Goal: Task Accomplishment & Management: Complete application form

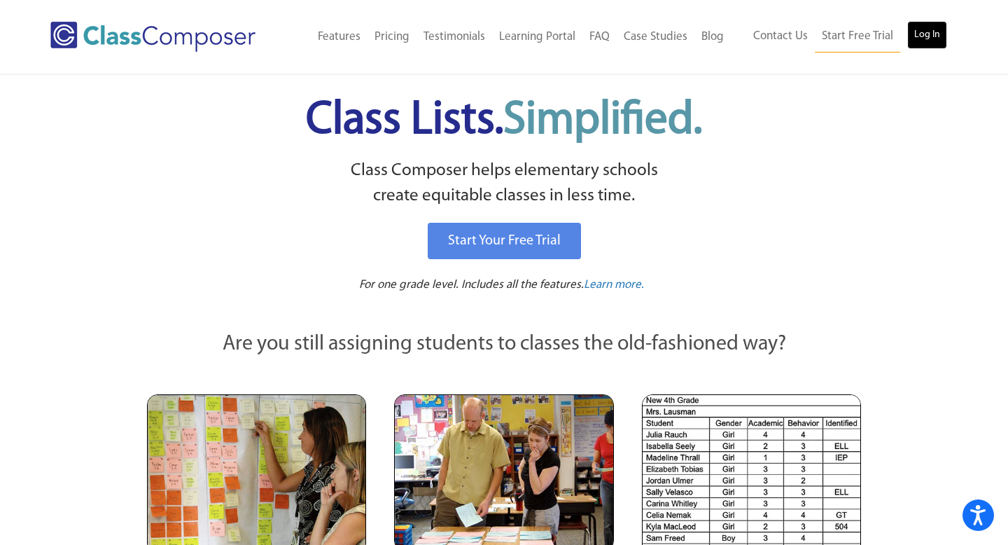
click at [930, 32] on link "Log In" at bounding box center [927, 35] width 40 height 28
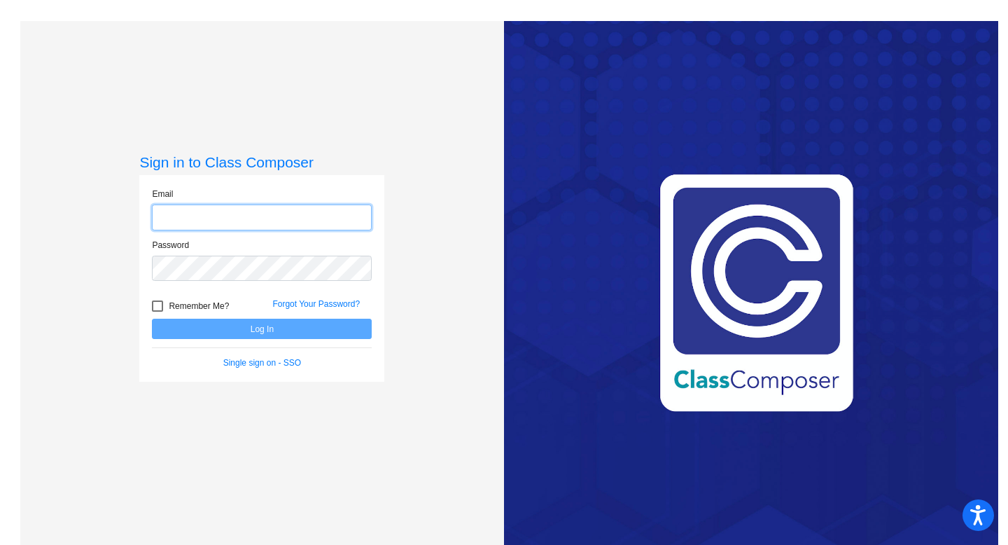
type input "[EMAIL_ADDRESS][DOMAIN_NAME]"
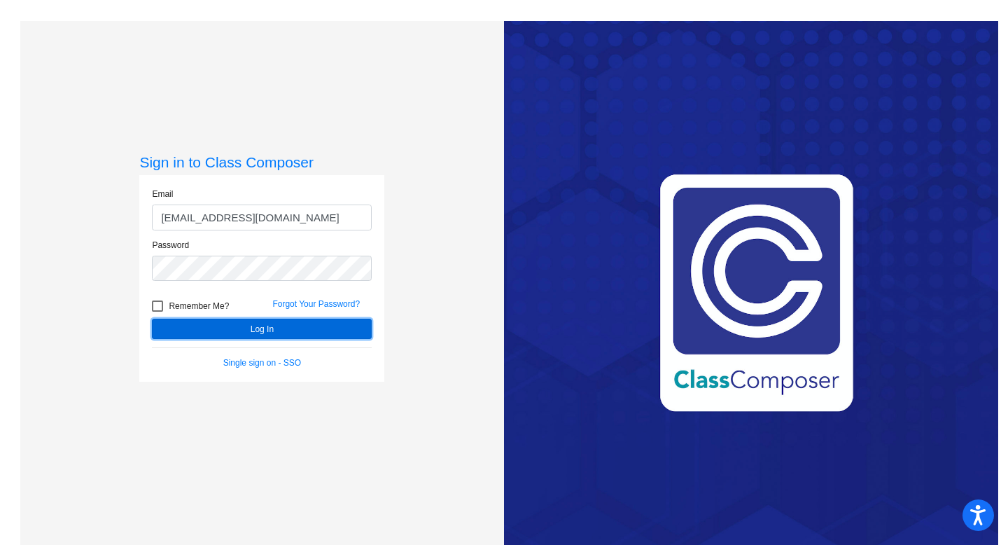
click at [248, 329] on button "Log In" at bounding box center [262, 329] width 220 height 20
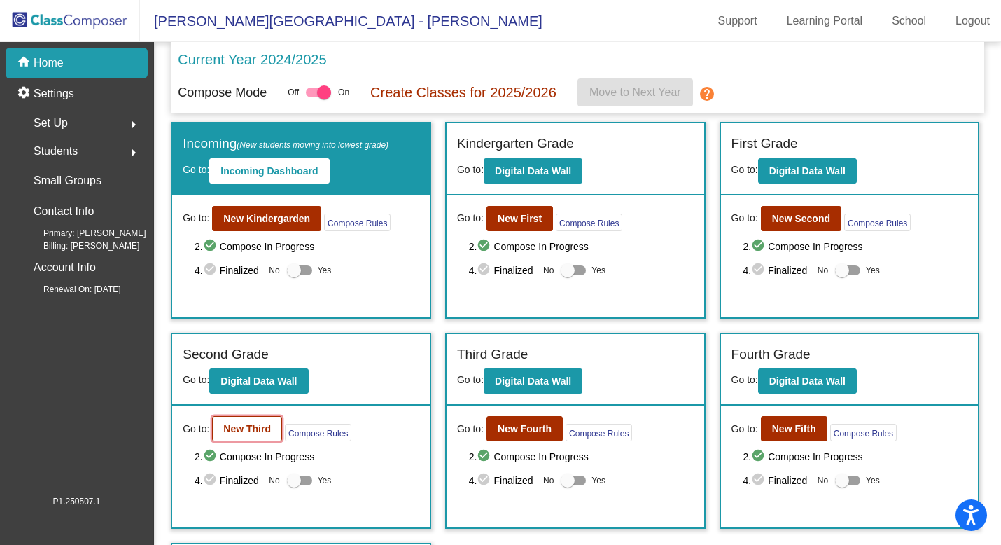
click at [246, 426] on b "New Third" at bounding box center [247, 428] width 48 height 11
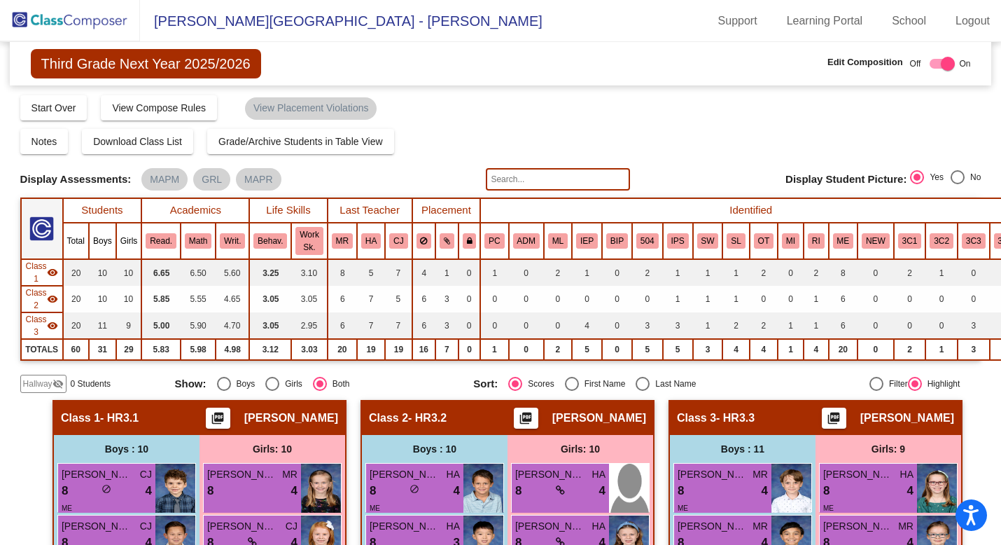
click at [39, 382] on span "Hallway" at bounding box center [37, 383] width 29 height 13
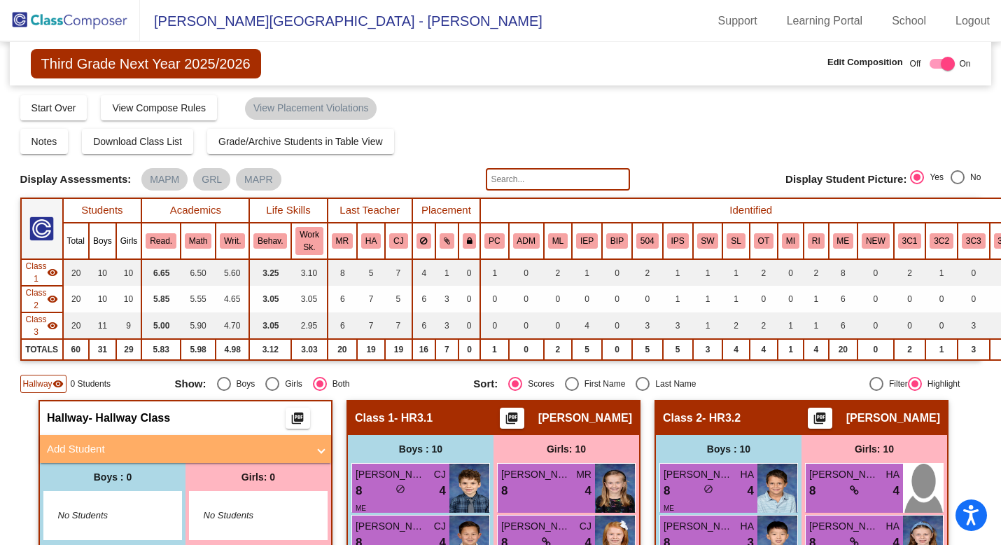
click at [94, 446] on mat-panel-title "Add Student" at bounding box center [177, 449] width 260 height 16
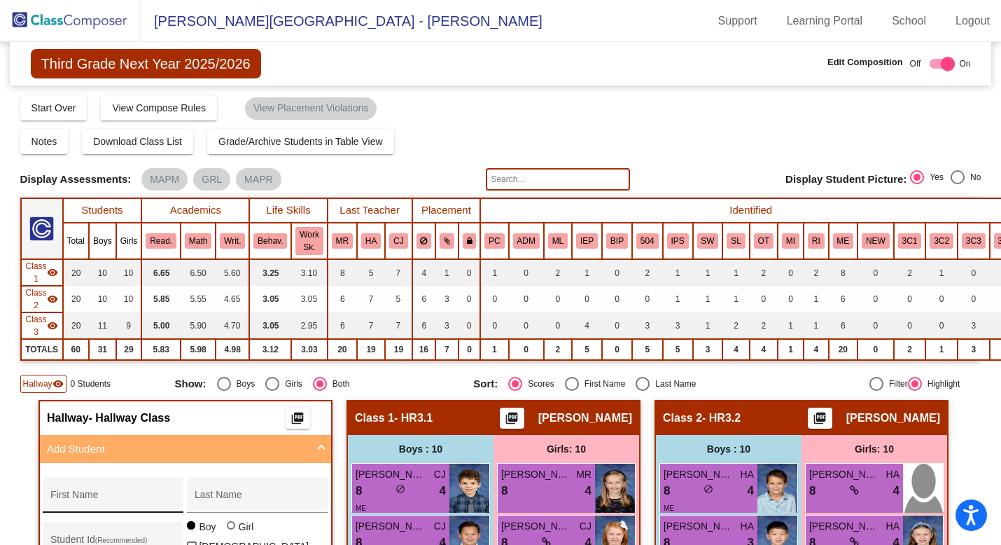
click at [78, 494] on div "First Name" at bounding box center [113, 499] width 126 height 29
type input "Eva"
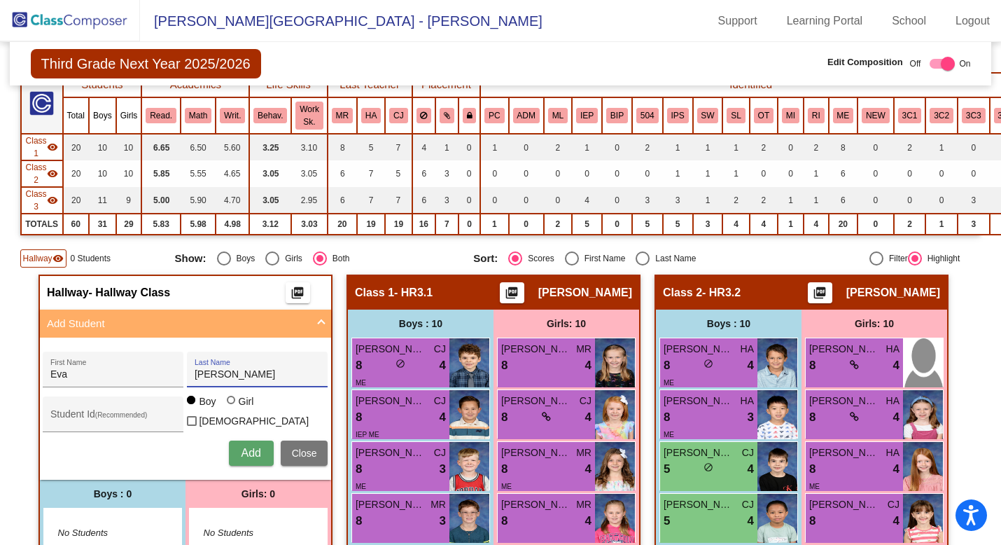
scroll to position [158, 0]
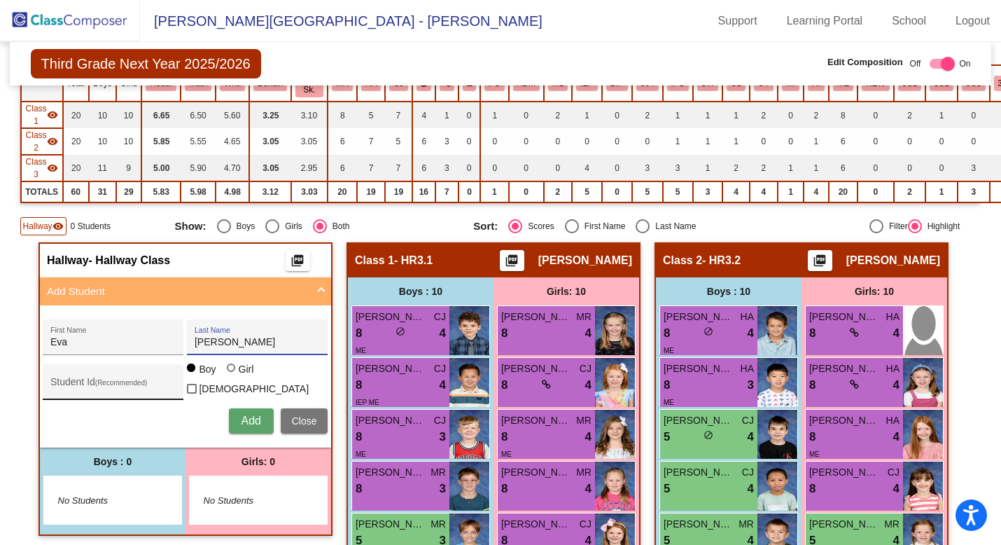
type input "Reyes"
click at [78, 382] on input "Student Id (Recommended)" at bounding box center [113, 387] width 126 height 11
type input "1331081"
click at [230, 372] on div at bounding box center [231, 367] width 8 height 8
click at [232, 375] on input "Girl" at bounding box center [232, 375] width 1 height 1
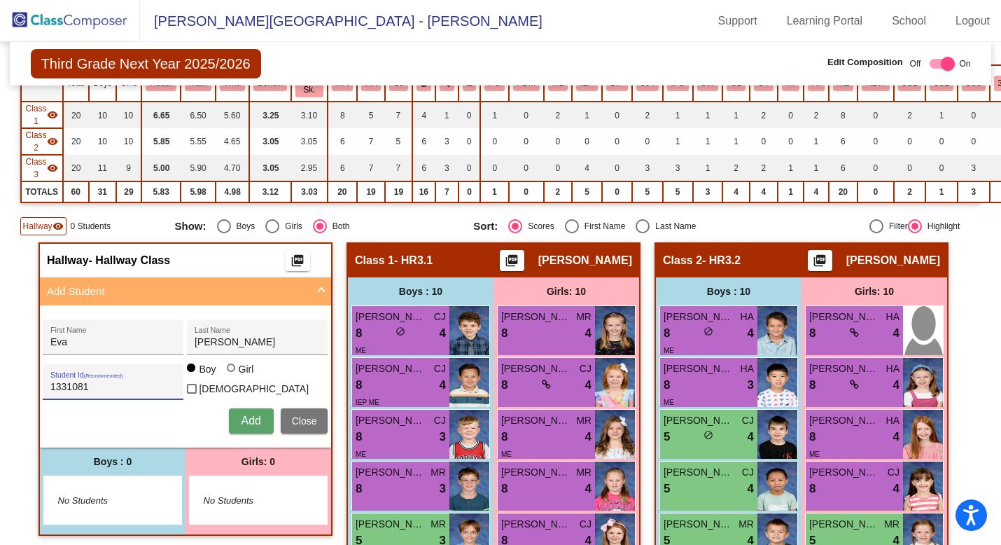
radio input "true"
click at [249, 421] on span "Add" at bounding box center [251, 421] width 20 height 12
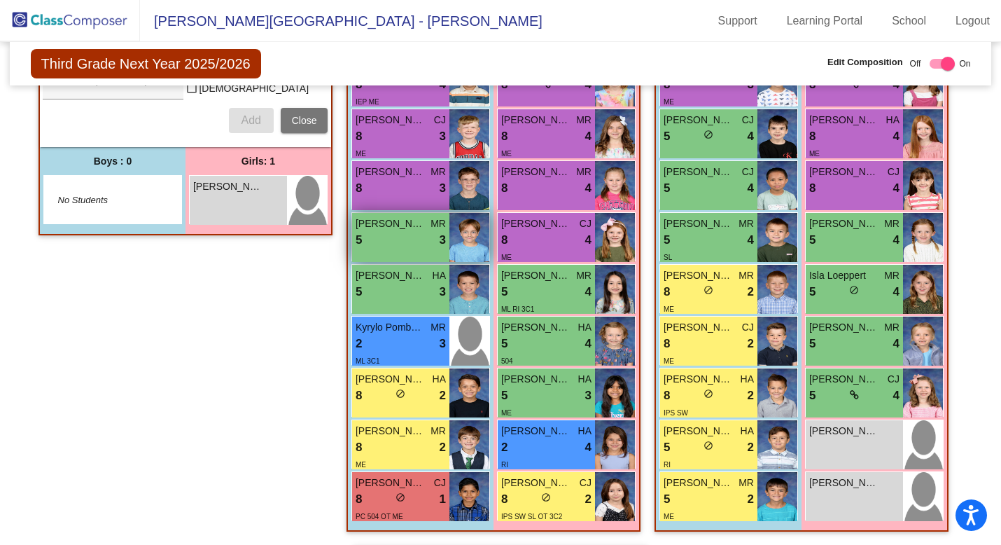
scroll to position [441, 0]
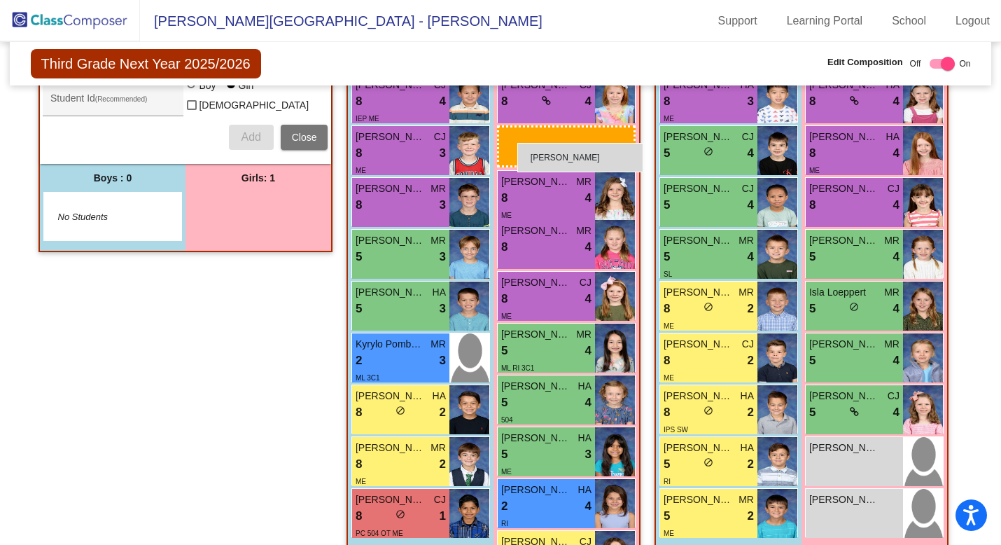
drag, startPoint x: 214, startPoint y: 214, endPoint x: 514, endPoint y: 138, distance: 309.1
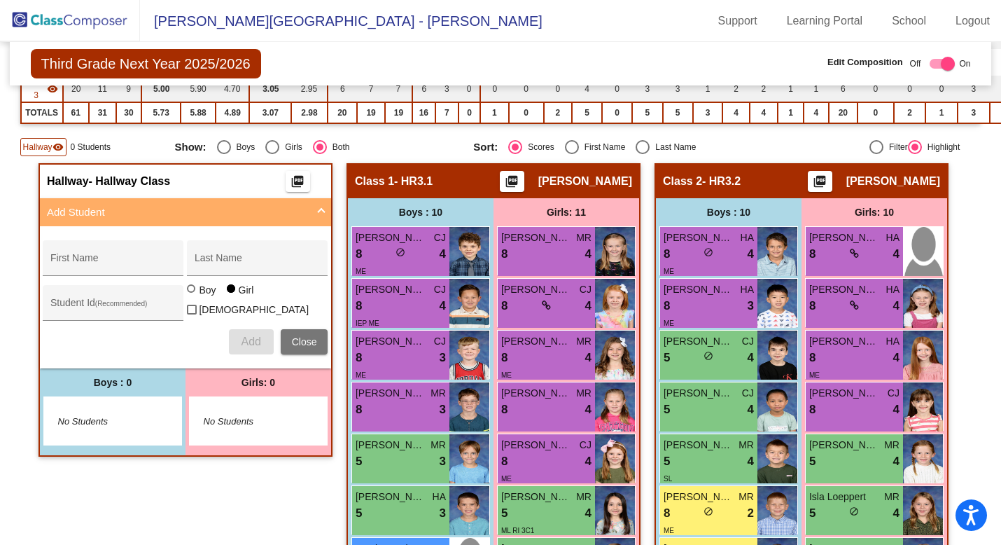
scroll to position [225, 0]
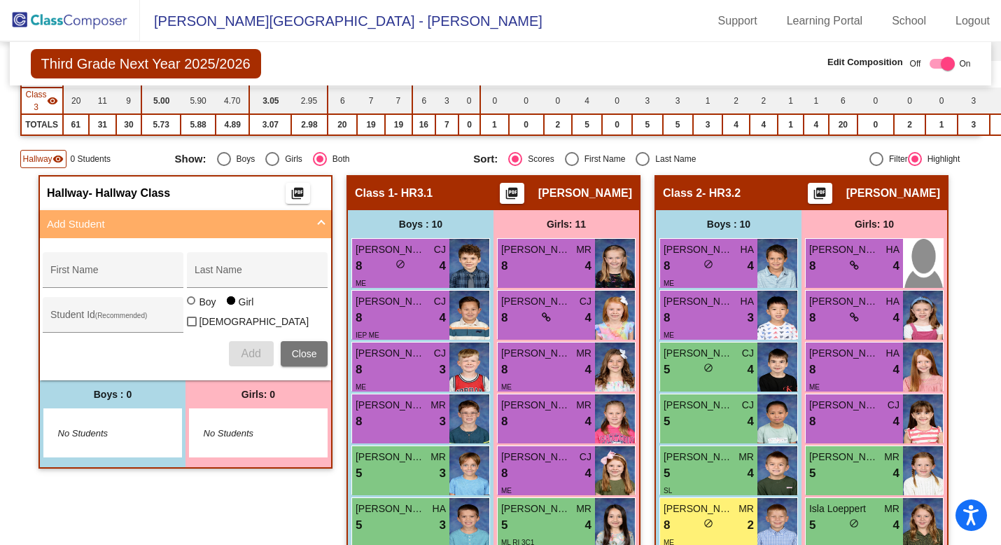
click at [24, 15] on img at bounding box center [70, 20] width 140 height 41
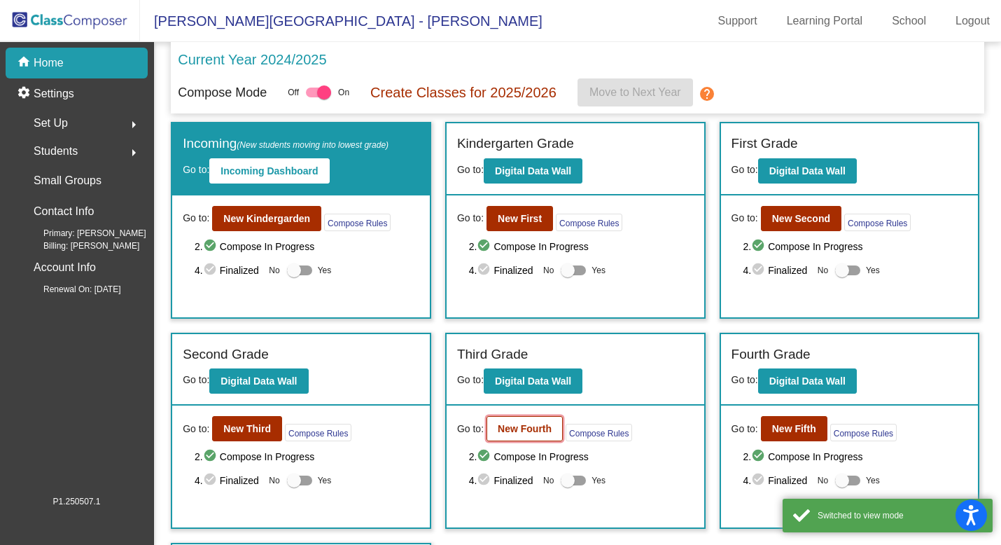
click at [543, 430] on b "New Fourth" at bounding box center [525, 428] width 54 height 11
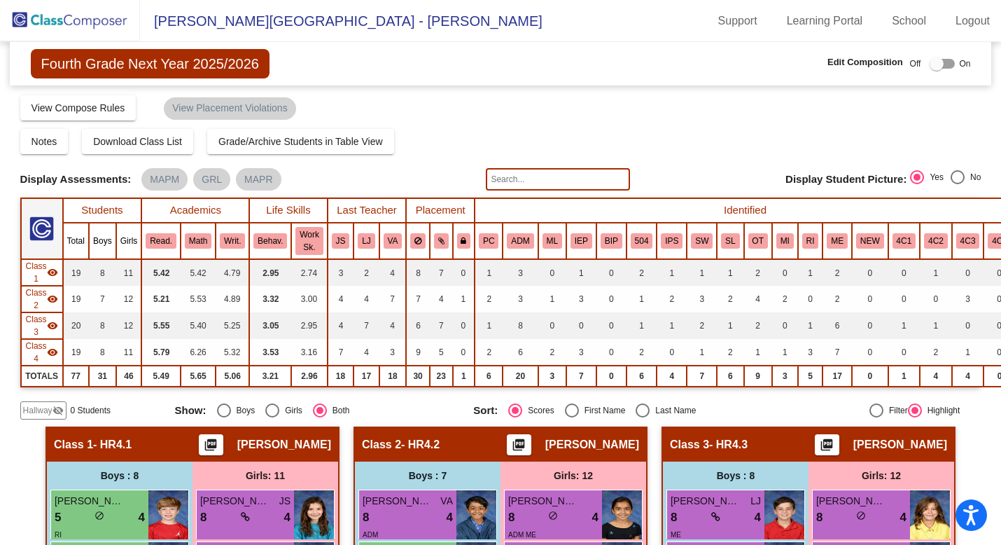
click at [30, 405] on span "Hallway" at bounding box center [37, 410] width 29 height 13
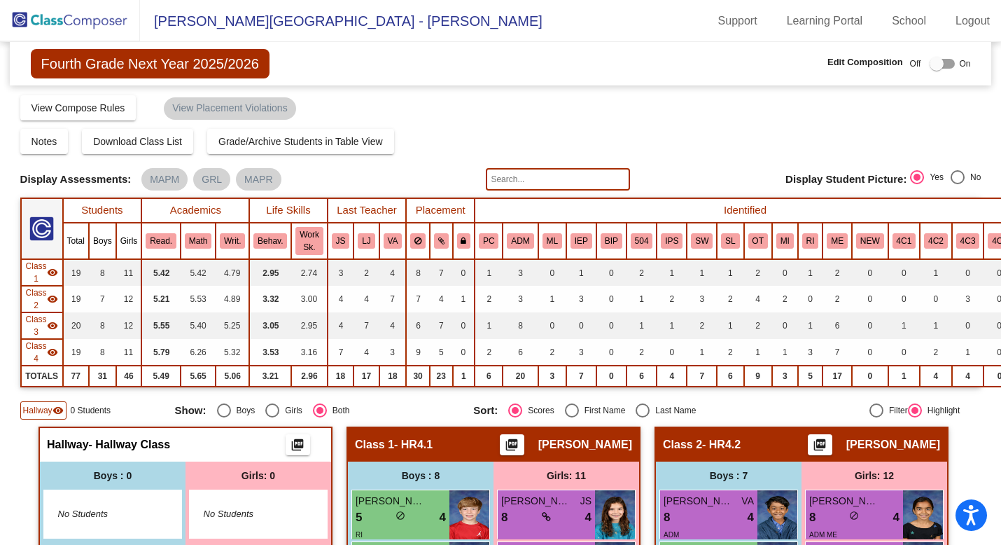
click at [111, 519] on span "No Students" at bounding box center [102, 514] width 88 height 14
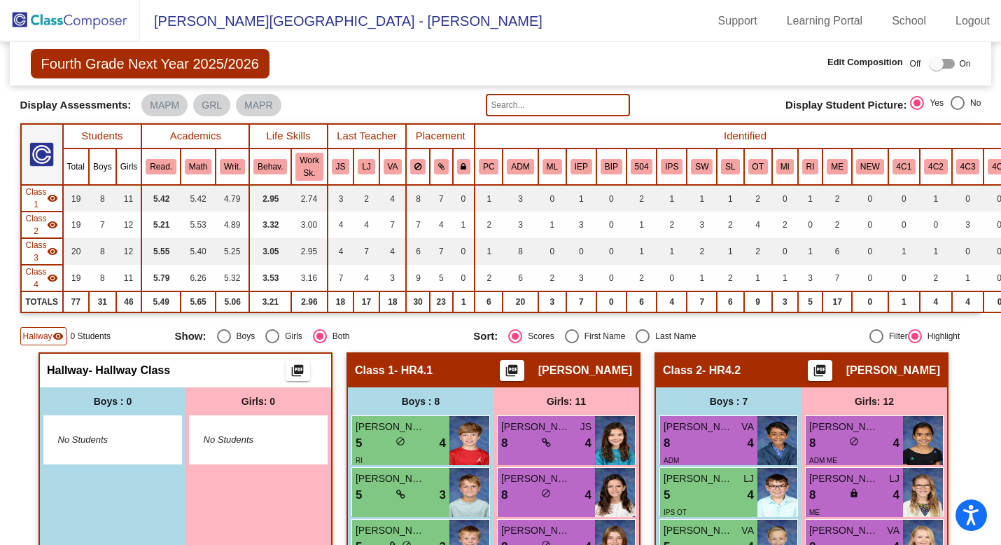
scroll to position [92, 0]
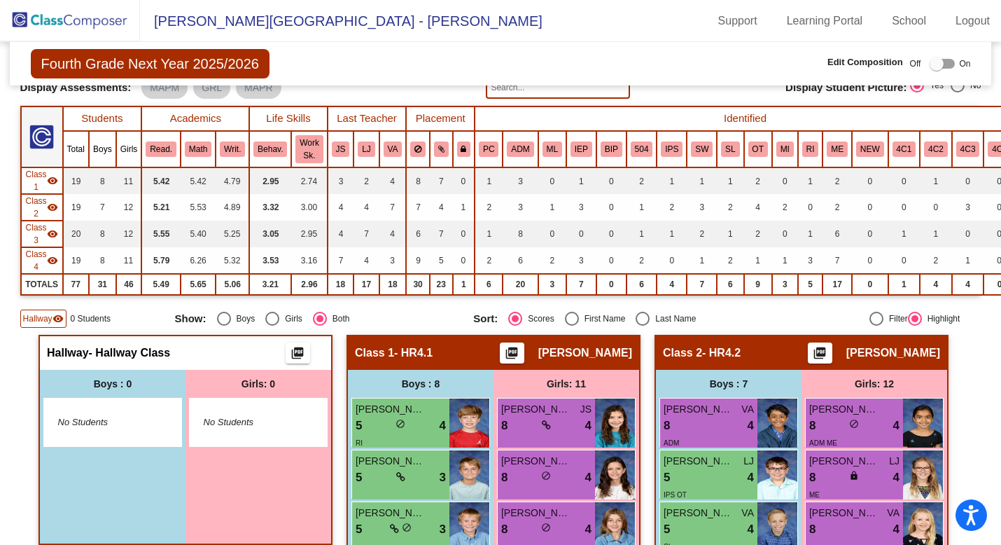
click at [100, 352] on span "- Hallway Class" at bounding box center [130, 353] width 82 height 14
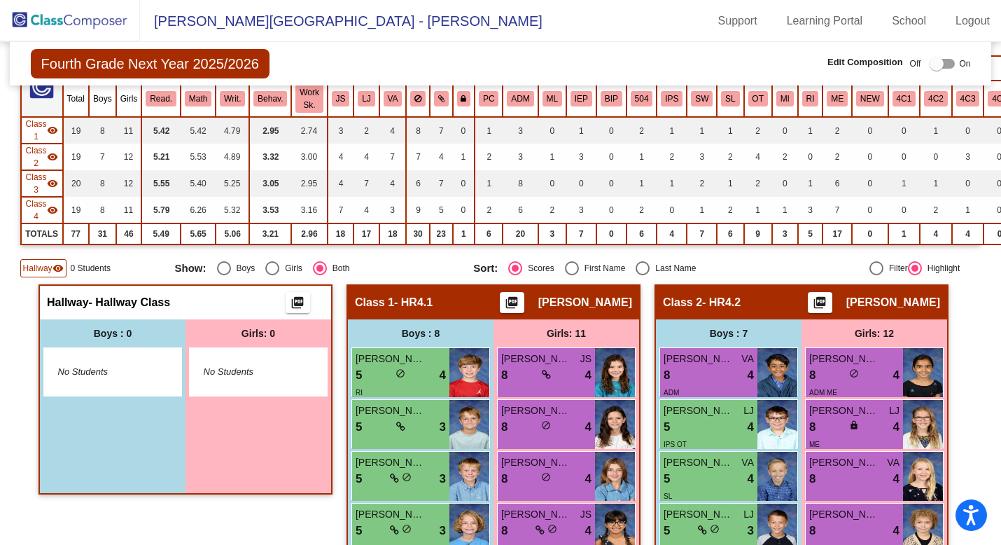
scroll to position [148, 0]
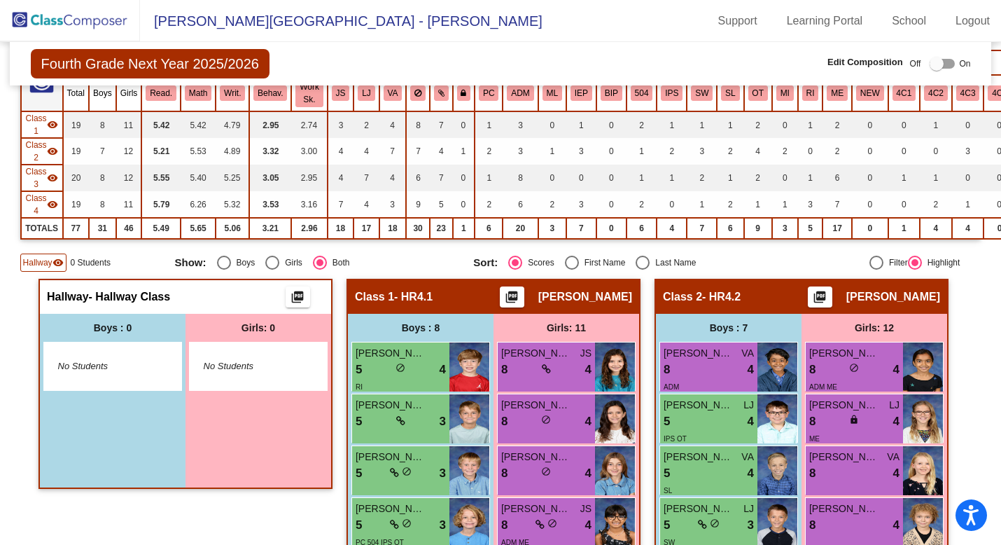
click at [90, 378] on div "No Students" at bounding box center [112, 366] width 137 height 48
click at [98, 354] on div "No Students" at bounding box center [112, 366] width 137 height 48
click at [46, 257] on span "Hallway" at bounding box center [37, 262] width 29 height 13
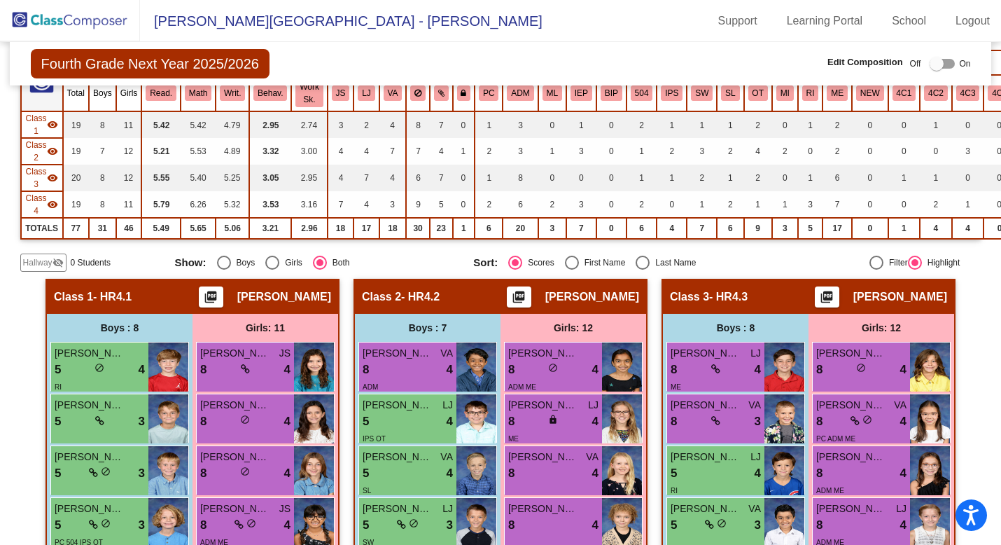
click at [46, 257] on span "Hallway" at bounding box center [37, 262] width 29 height 13
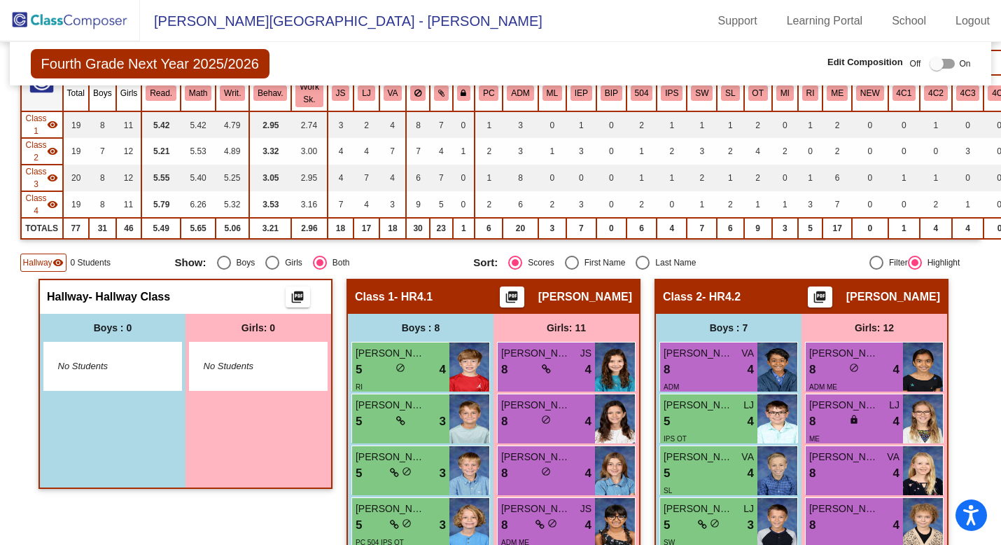
click at [117, 357] on div "No Students" at bounding box center [112, 366] width 137 height 48
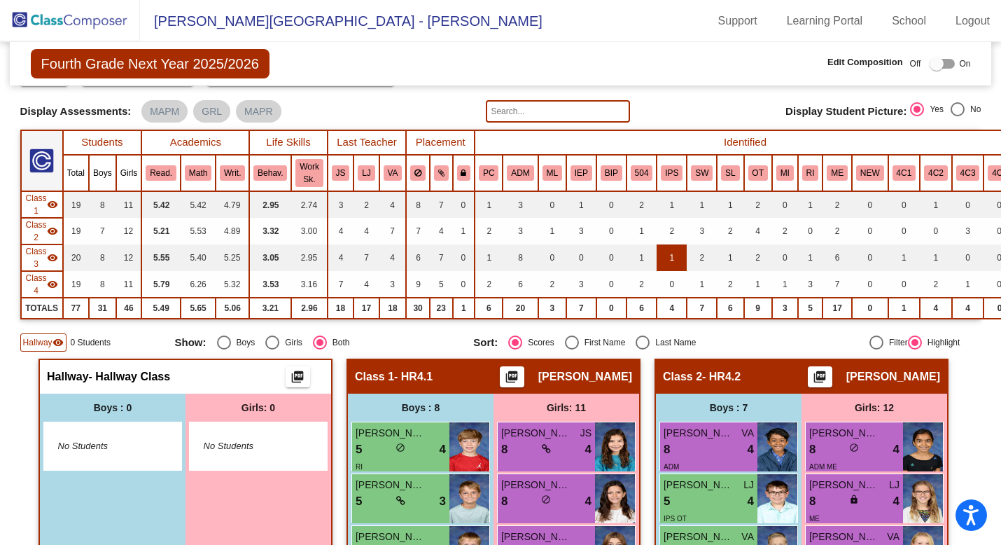
scroll to position [0, 0]
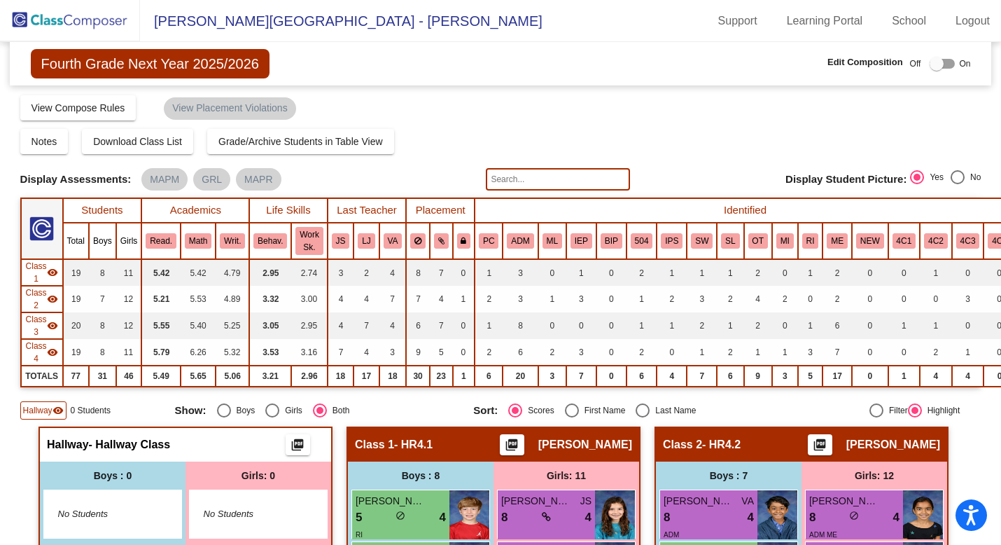
click at [930, 64] on div at bounding box center [937, 64] width 14 height 14
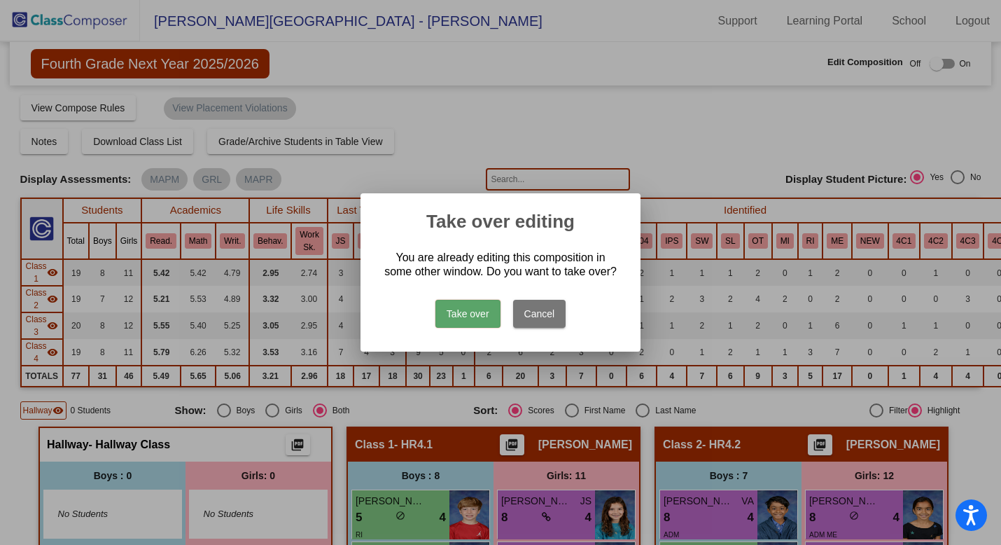
click at [524, 321] on button "Cancel" at bounding box center [539, 314] width 53 height 28
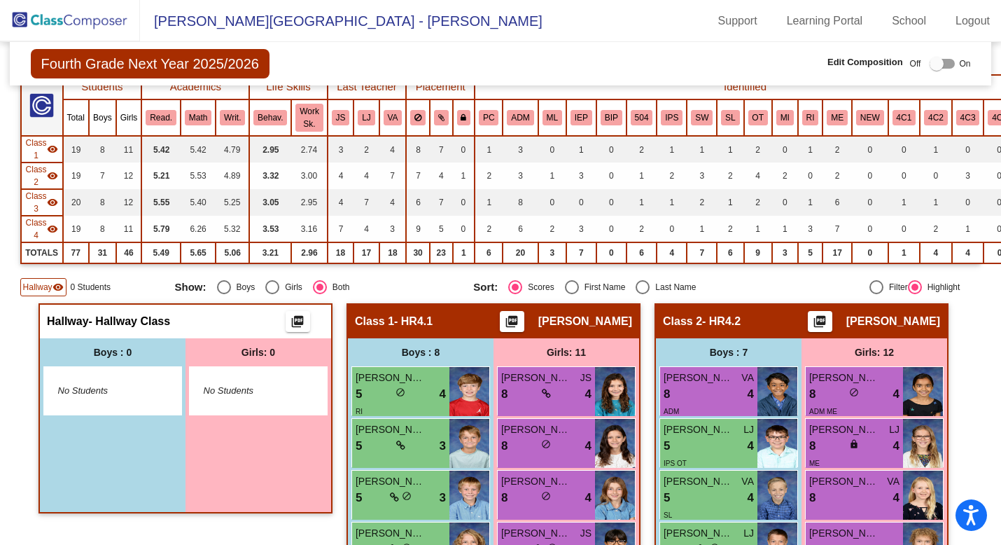
scroll to position [124, 0]
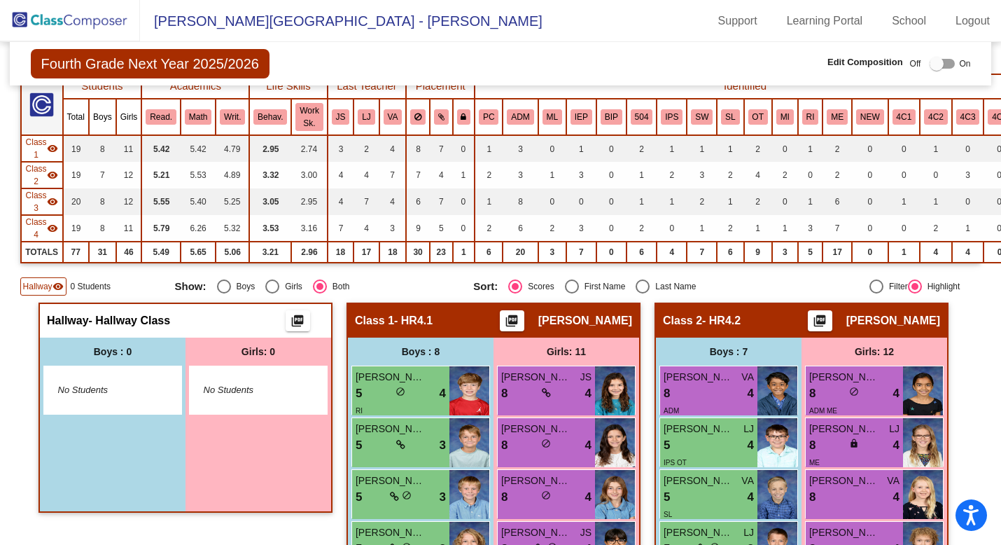
click at [218, 288] on div "Select an option" at bounding box center [224, 286] width 14 height 14
click at [223, 293] on input "Boys" at bounding box center [223, 293] width 1 height 1
radio input "true"
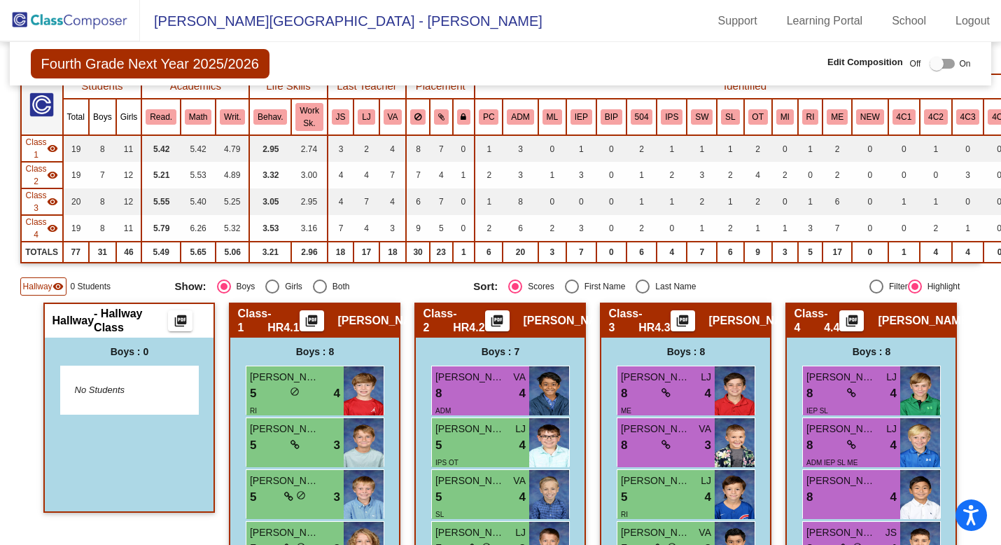
click at [99, 402] on div "No Students" at bounding box center [129, 390] width 137 height 48
click at [270, 287] on div "Select an option" at bounding box center [272, 286] width 14 height 14
click at [272, 293] on input "Girls" at bounding box center [272, 293] width 1 height 1
radio input "true"
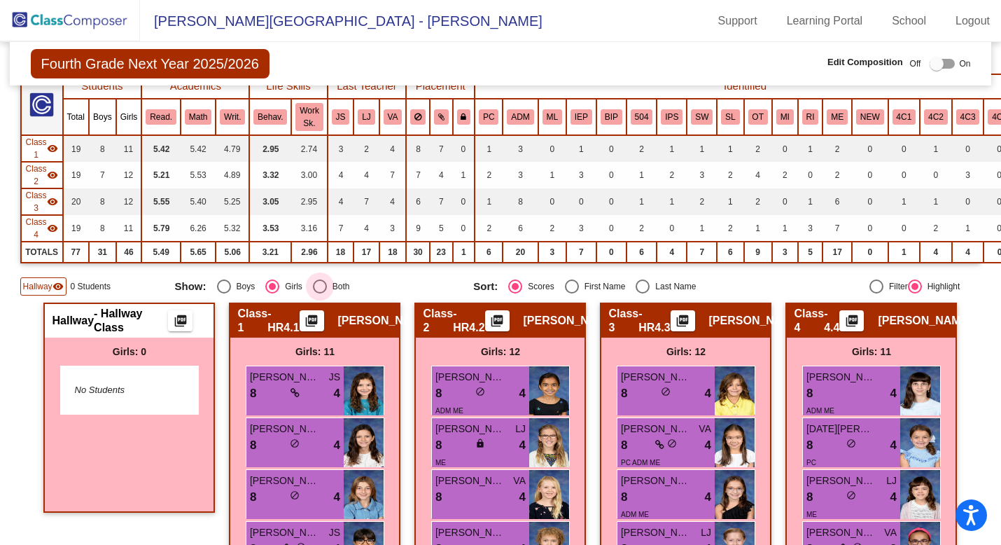
click at [321, 287] on div "Select an option" at bounding box center [320, 286] width 14 height 14
click at [320, 293] on input "Both" at bounding box center [319, 293] width 1 height 1
radio input "true"
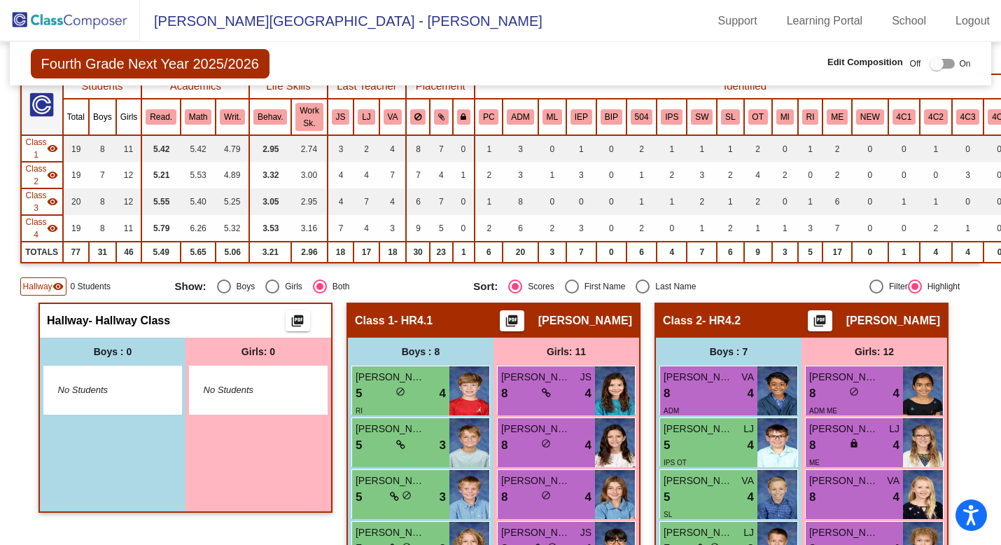
click at [930, 62] on div at bounding box center [937, 64] width 14 height 14
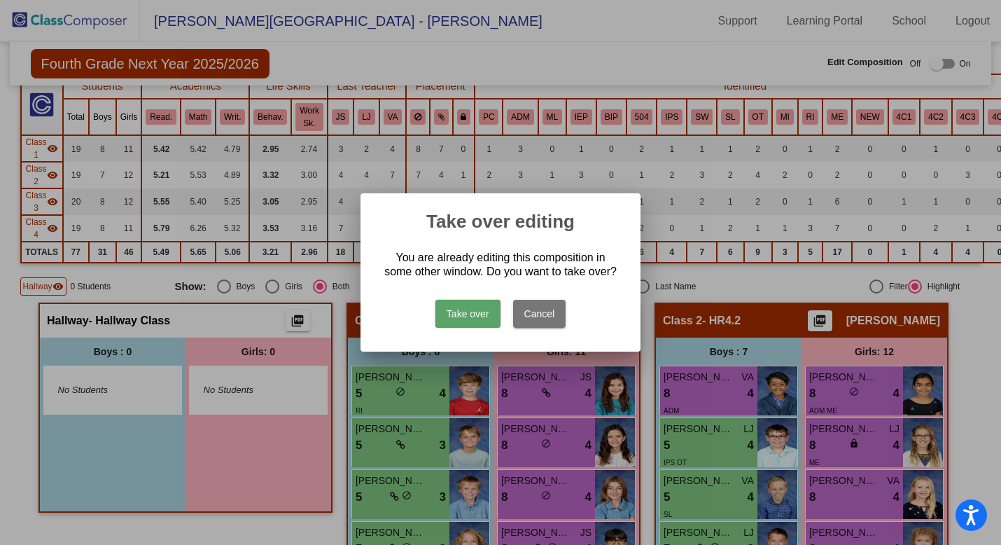
click at [464, 314] on button "Take over" at bounding box center [468, 314] width 65 height 28
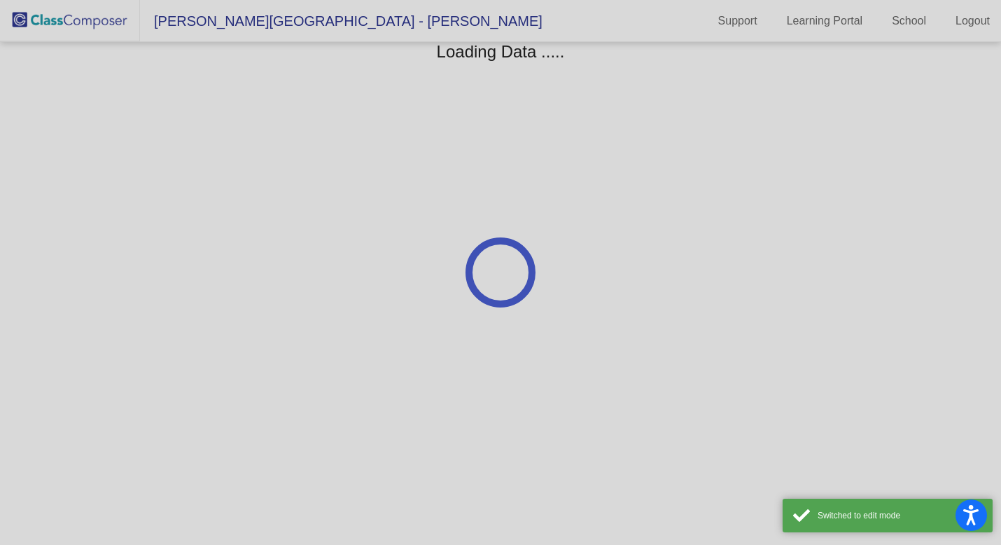
scroll to position [0, 0]
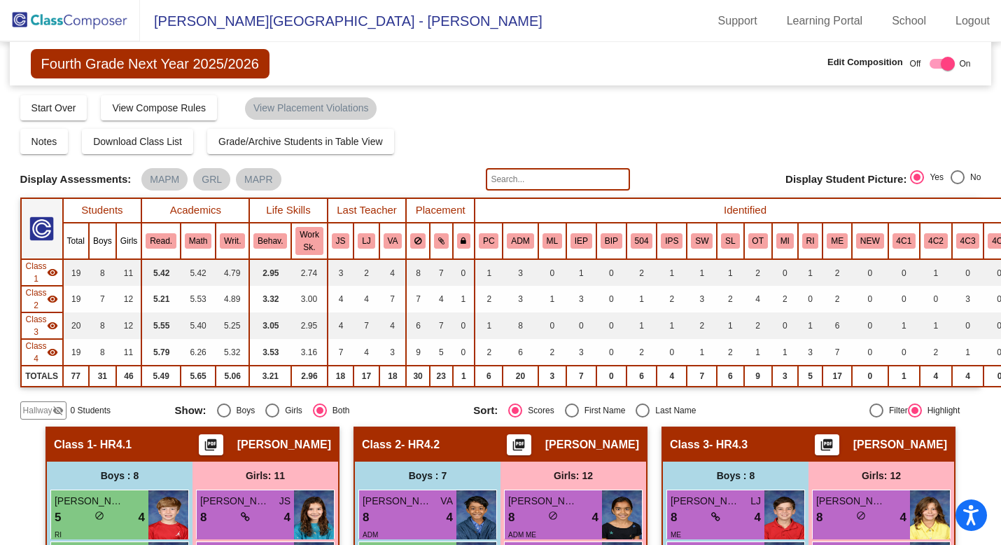
click at [40, 410] on span "Hallway" at bounding box center [37, 410] width 29 height 13
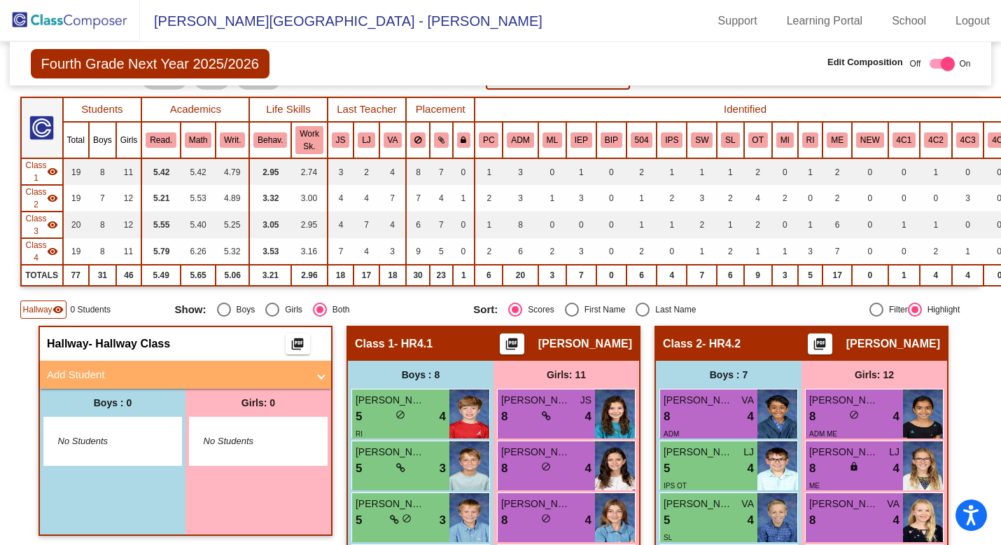
scroll to position [102, 0]
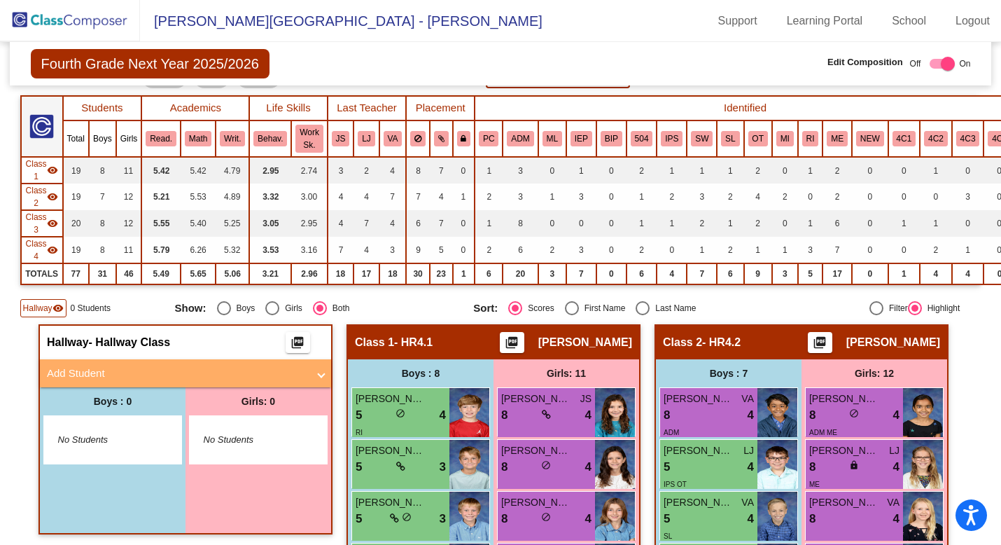
click at [76, 439] on span "No Students" at bounding box center [102, 440] width 88 height 14
click at [106, 370] on mat-panel-title "Add Student" at bounding box center [177, 373] width 260 height 16
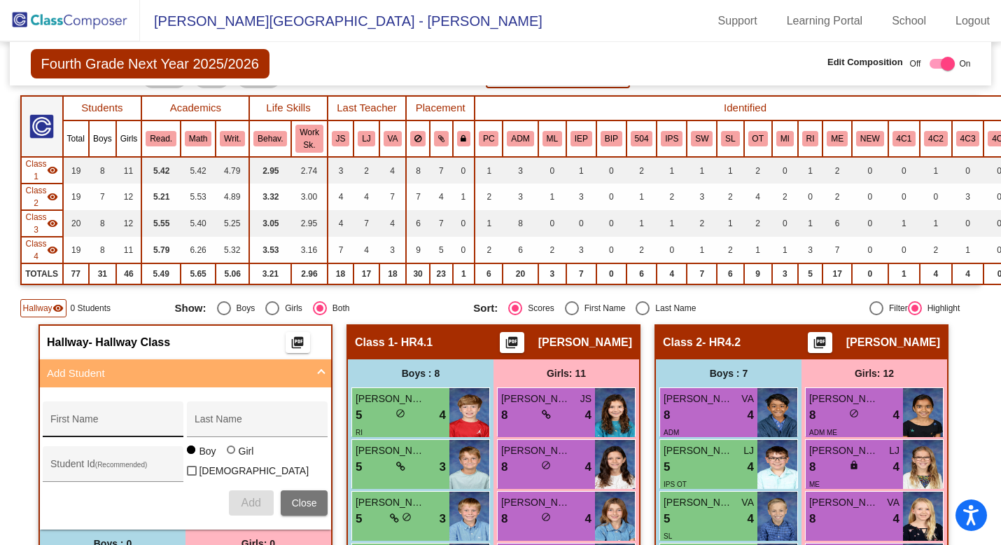
click at [83, 419] on input "First Name" at bounding box center [113, 424] width 126 height 11
type input "Christian"
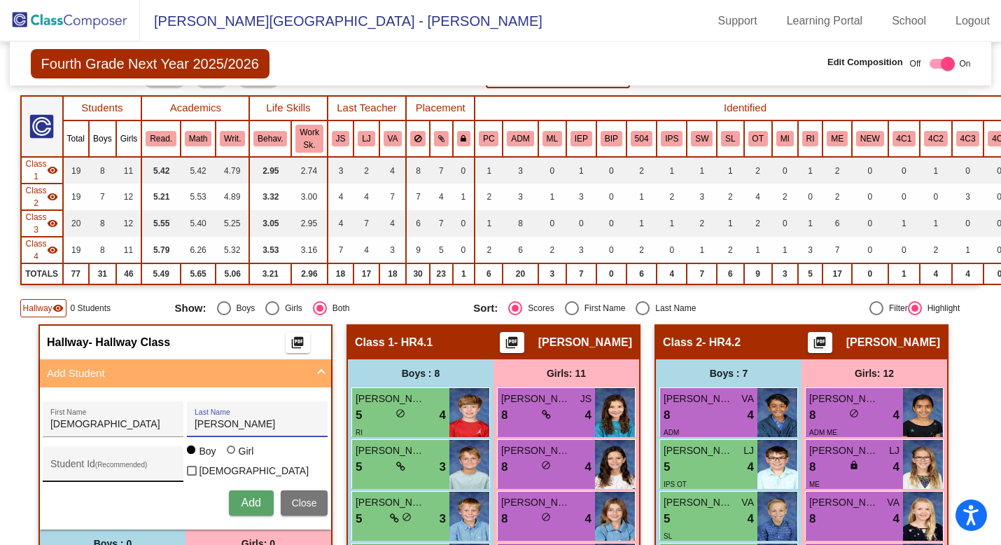
type input "Reyes"
click at [67, 466] on input "Student Id (Recommended)" at bounding box center [113, 469] width 126 height 11
type input "1330102"
click at [252, 496] on span "Add" at bounding box center [251, 502] width 20 height 12
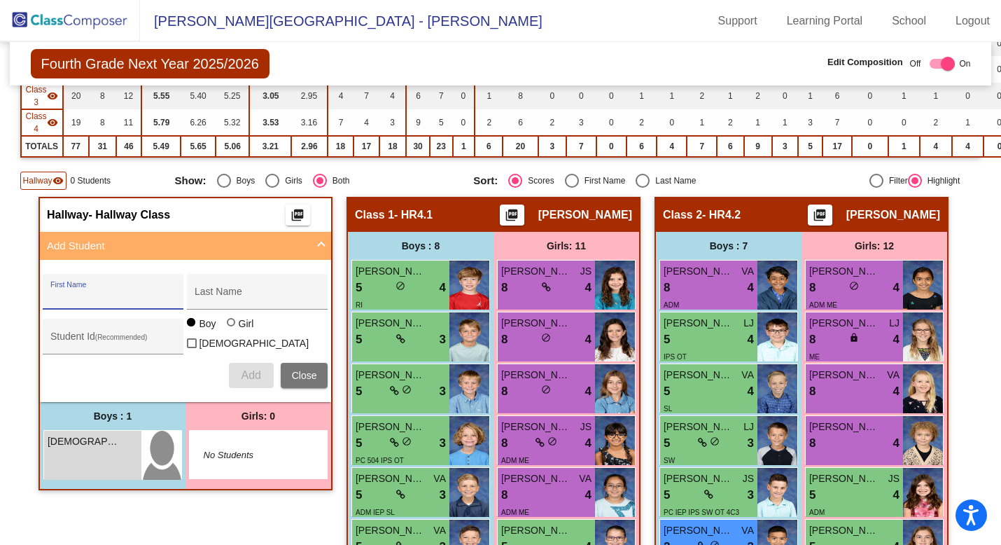
scroll to position [246, 0]
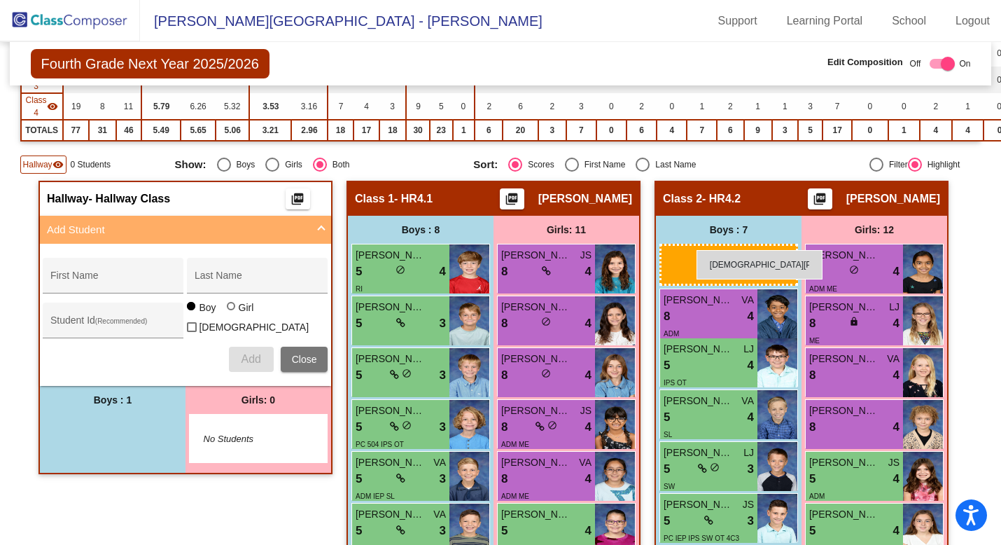
drag, startPoint x: 92, startPoint y: 434, endPoint x: 685, endPoint y: 249, distance: 622.1
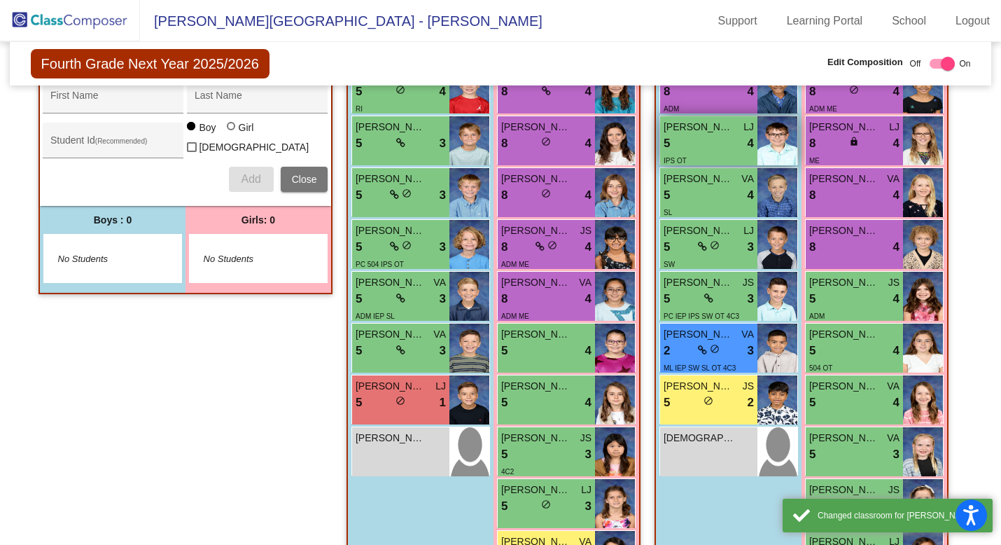
scroll to position [631, 0]
